Goal: Navigation & Orientation: Go to known website

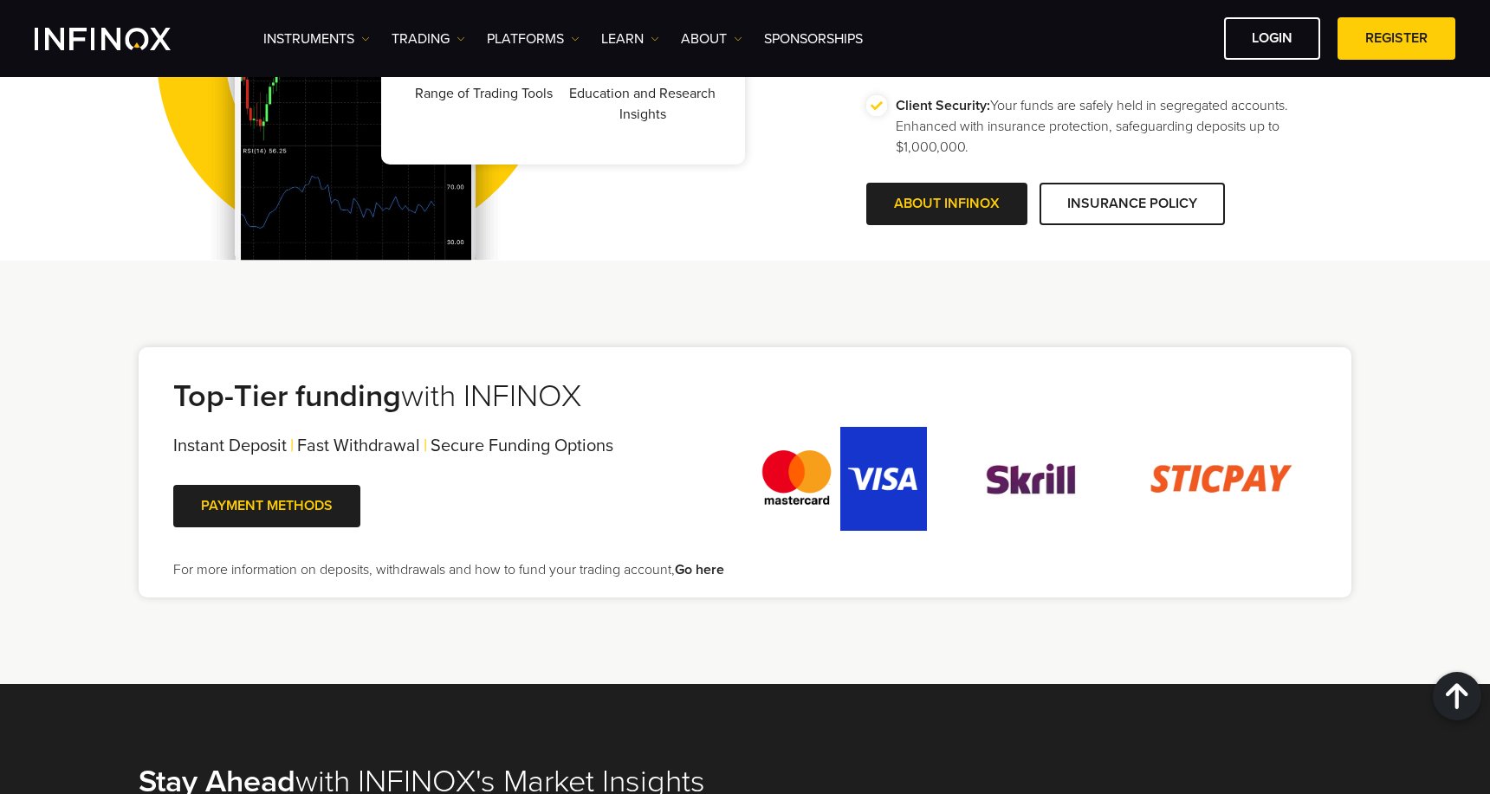
scroll to position [3348, 0]
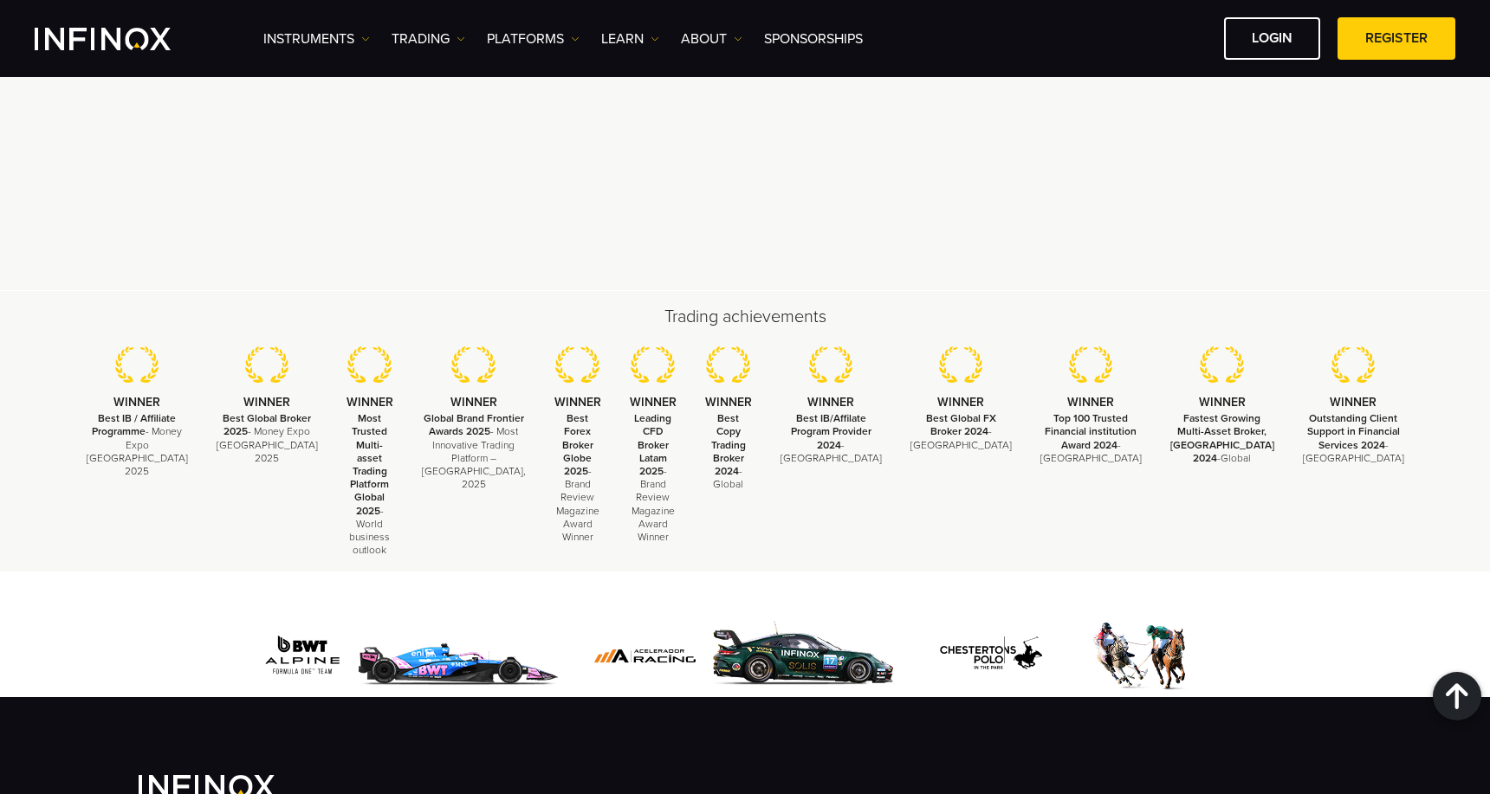
scroll to position [4927, 0]
